Goal: Information Seeking & Learning: Learn about a topic

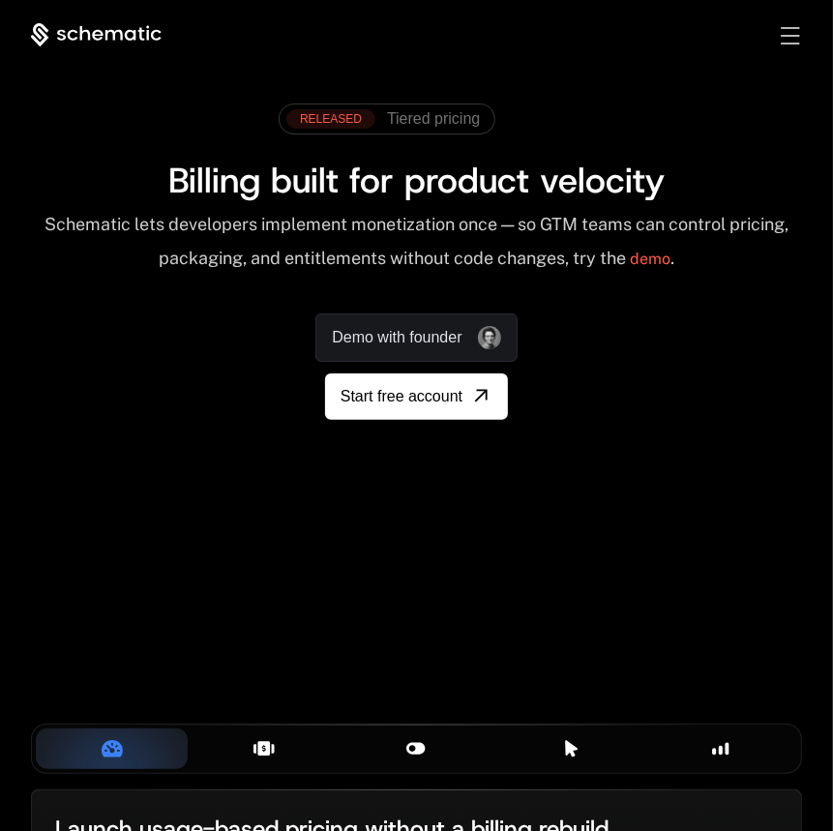
click at [599, 338] on div "RELEASED Tiered pricing Billing built for product velocity Schematic lets devel…" at bounding box center [416, 257] width 771 height 326
click at [414, 116] on span "Tiered pricing" at bounding box center [433, 118] width 93 height 17
